Goal: Navigation & Orientation: Go to known website

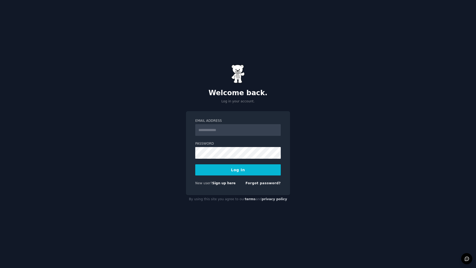
click at [219, 129] on input "Email Address" at bounding box center [237, 130] width 85 height 12
type input "**********"
click at [235, 174] on button "Log In" at bounding box center [237, 169] width 85 height 11
